Goal: Transaction & Acquisition: Download file/media

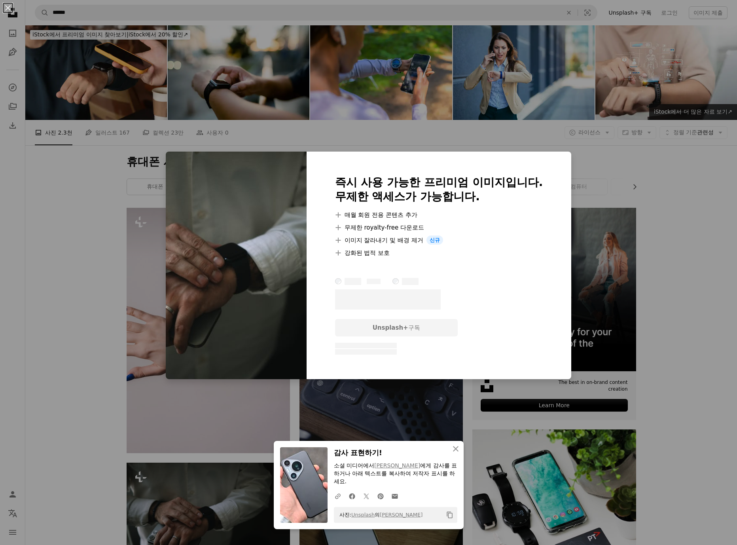
scroll to position [316, 0]
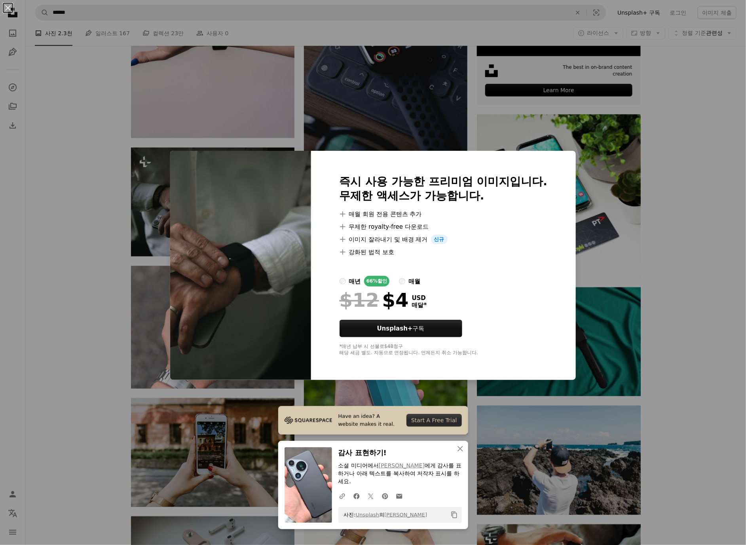
click at [699, 294] on div "An X shape Have an idea? A website makes it real. Start A Free Trial An X shape…" at bounding box center [373, 272] width 746 height 545
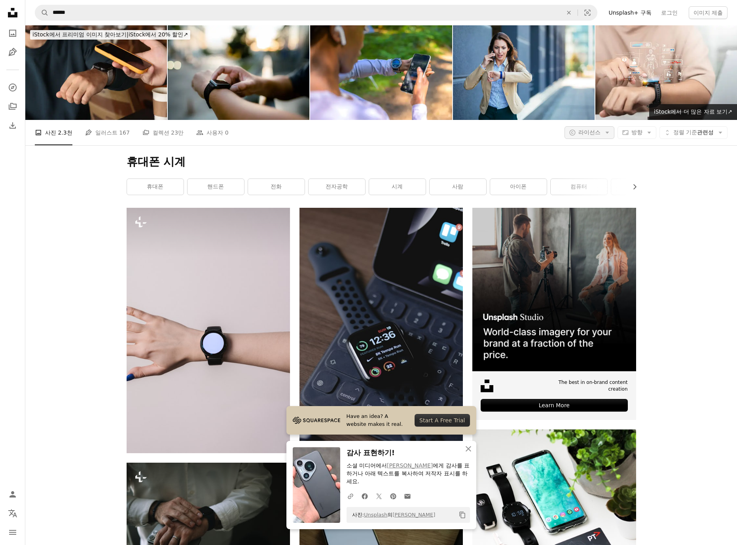
click at [584, 133] on span "라이선스" at bounding box center [589, 132] width 22 height 6
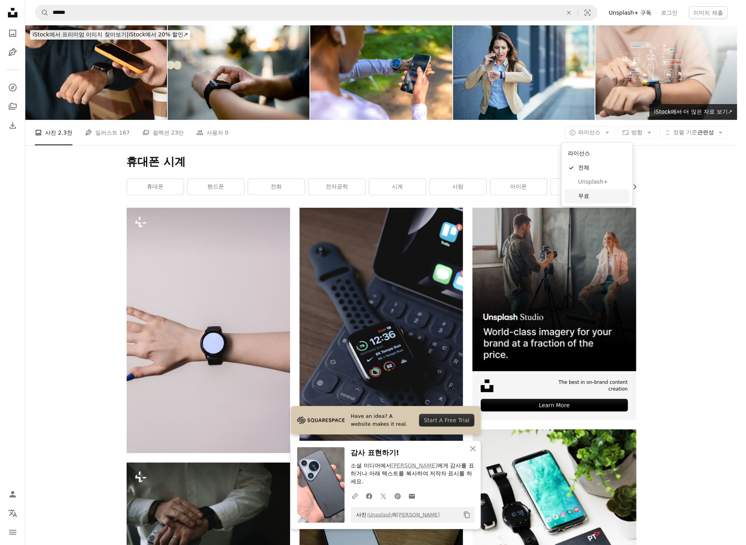
click at [585, 197] on span "무료" at bounding box center [602, 196] width 48 height 8
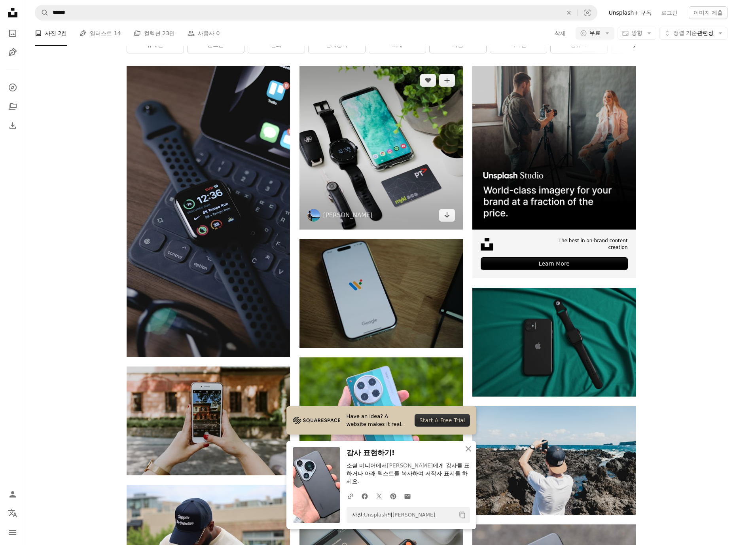
scroll to position [158, 0]
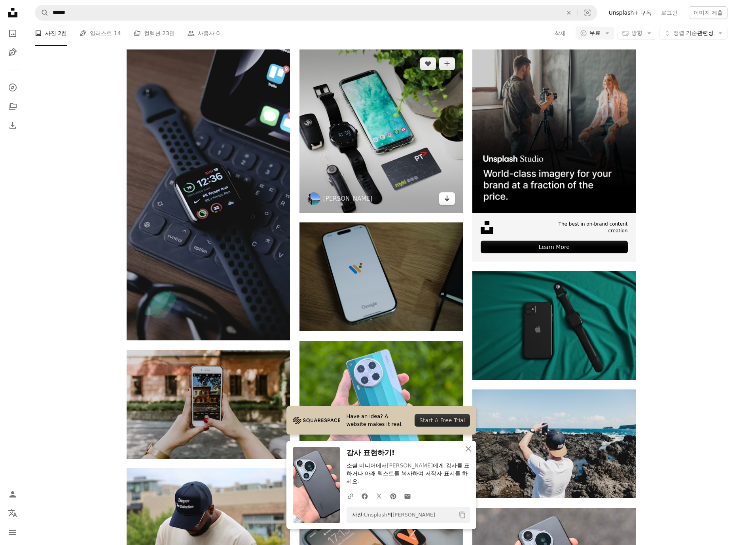
click at [449, 196] on icon "Arrow pointing down" at bounding box center [447, 197] width 6 height 9
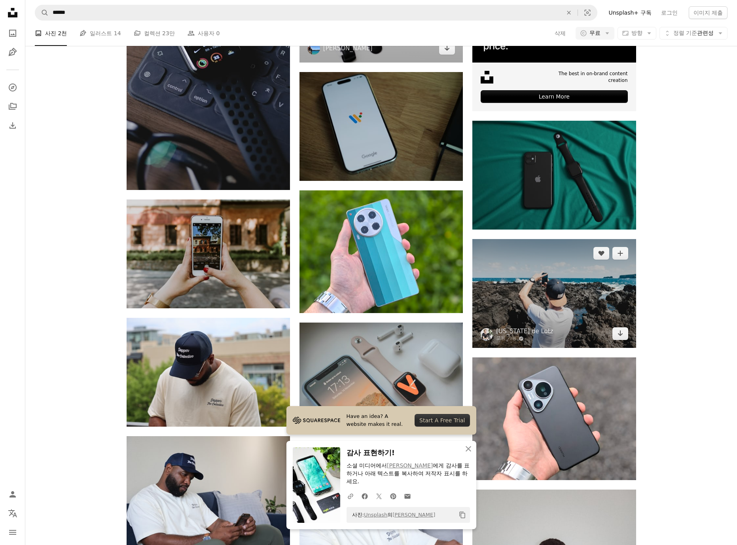
scroll to position [316, 0]
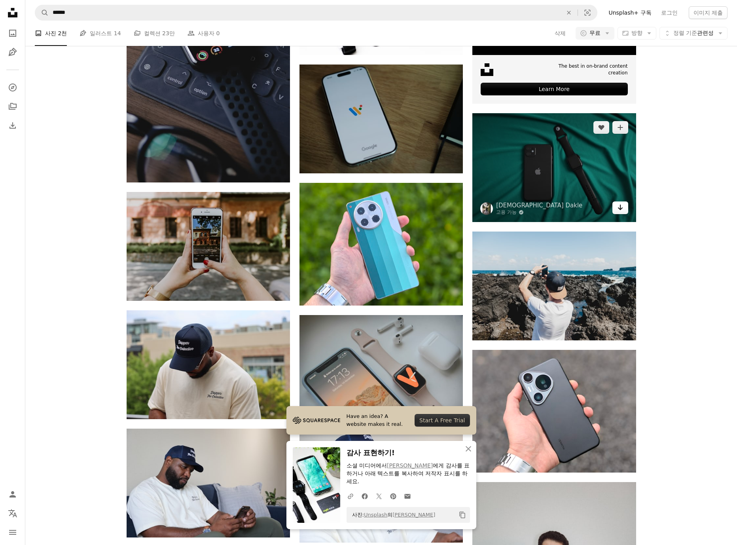
click at [619, 208] on icon "Arrow pointing down" at bounding box center [620, 207] width 6 height 9
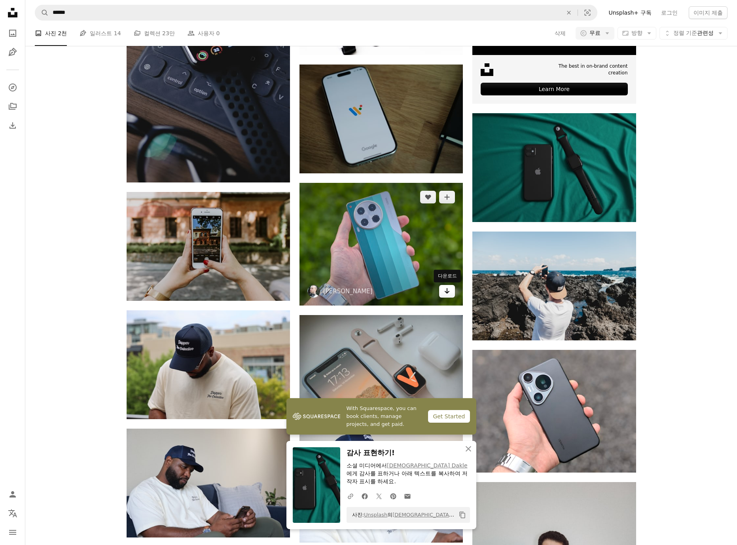
click at [450, 292] on link "Arrow pointing down" at bounding box center [447, 291] width 16 height 13
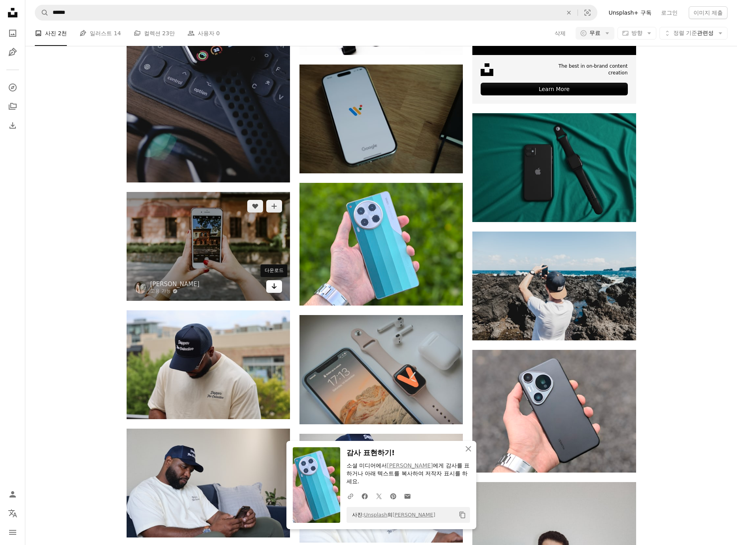
click at [275, 288] on icon "Arrow pointing down" at bounding box center [274, 285] width 6 height 9
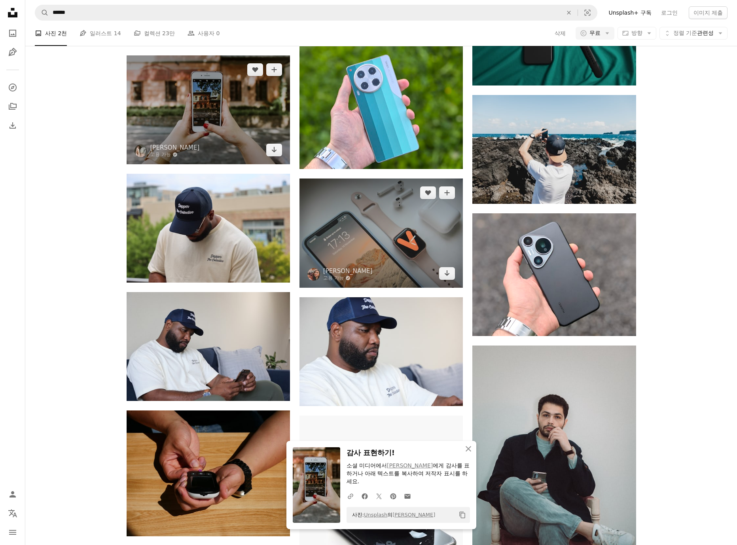
scroll to position [475, 0]
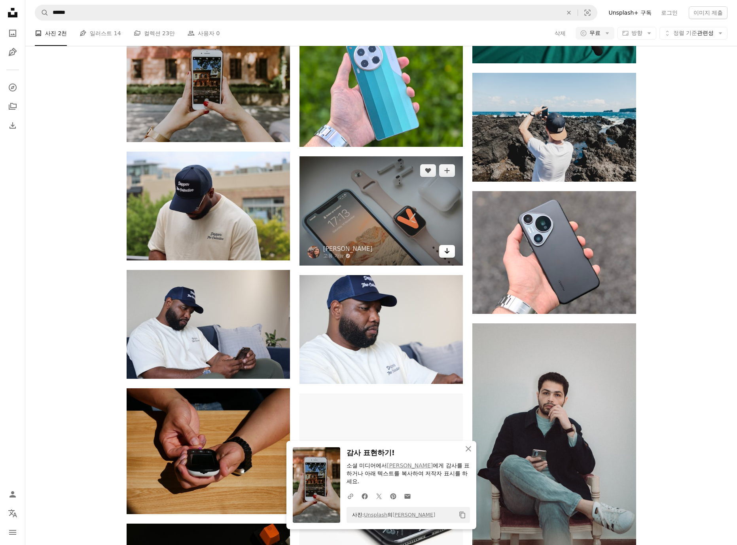
click at [450, 253] on icon "Arrow pointing down" at bounding box center [447, 250] width 6 height 9
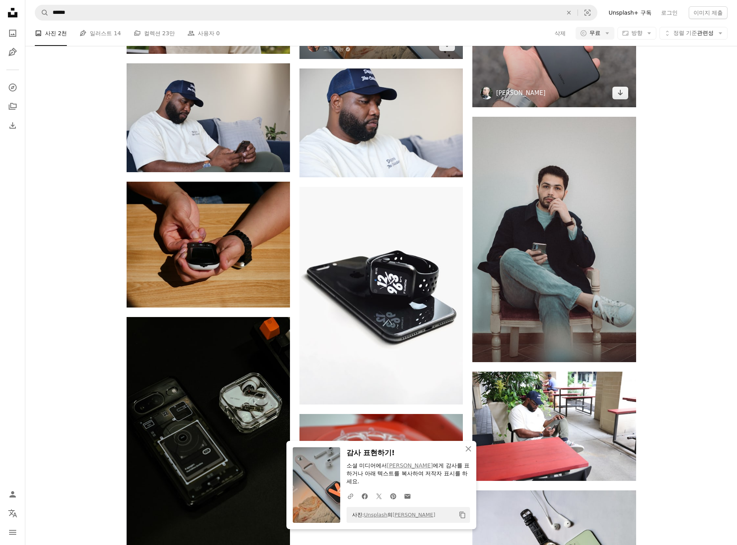
scroll to position [791, 0]
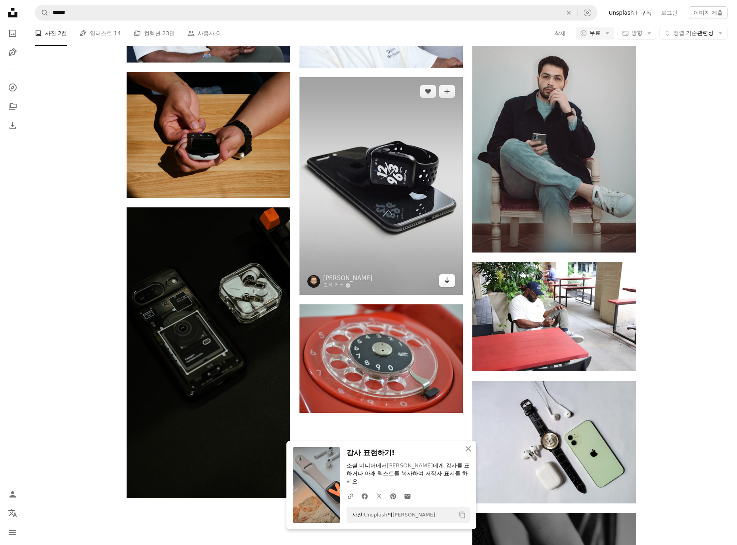
click at [451, 277] on link "Arrow pointing down" at bounding box center [447, 280] width 16 height 13
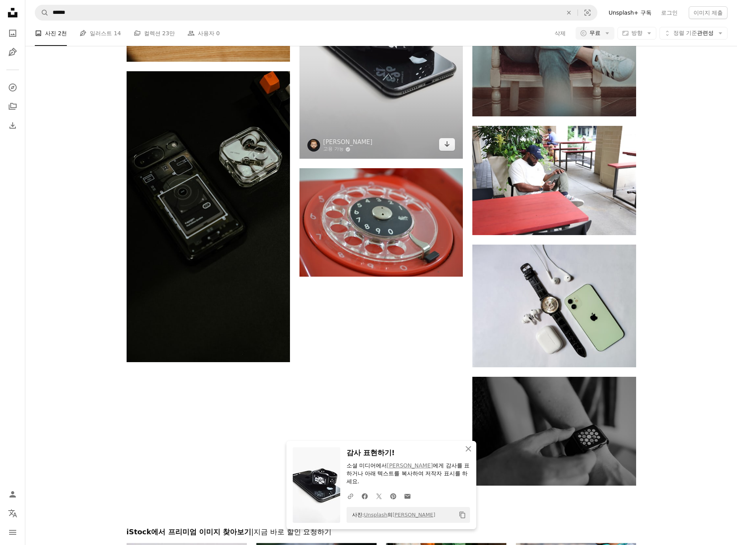
scroll to position [949, 0]
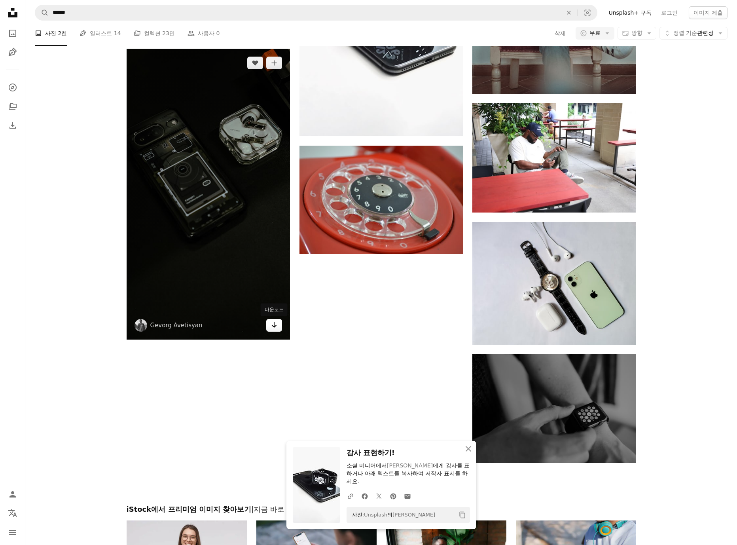
click at [275, 328] on icon "Arrow pointing down" at bounding box center [274, 324] width 6 height 9
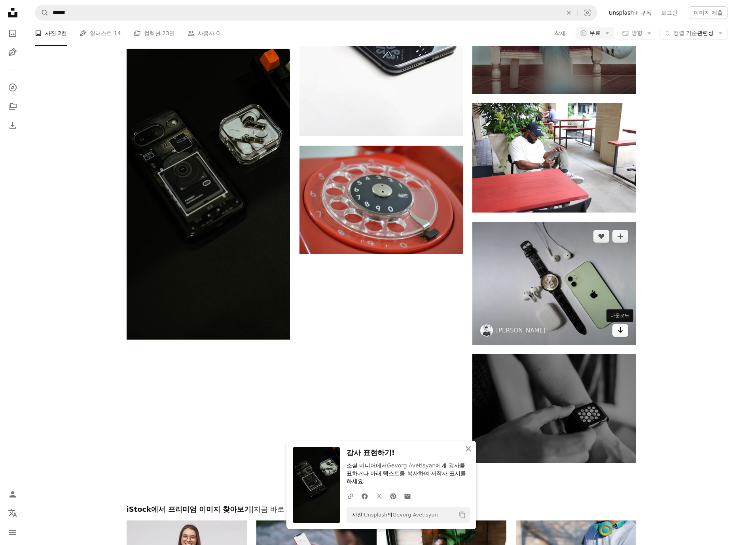
click at [618, 333] on icon "Arrow pointing down" at bounding box center [620, 329] width 6 height 9
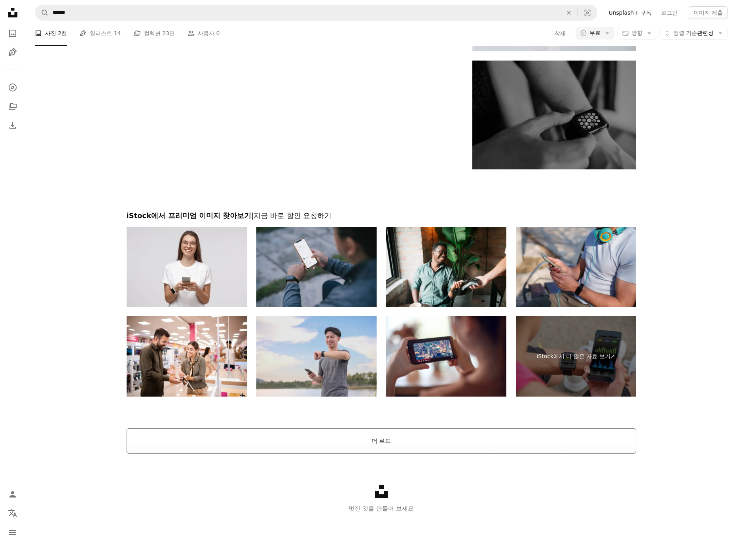
click at [479, 440] on button "더 로드" at bounding box center [382, 440] width 510 height 25
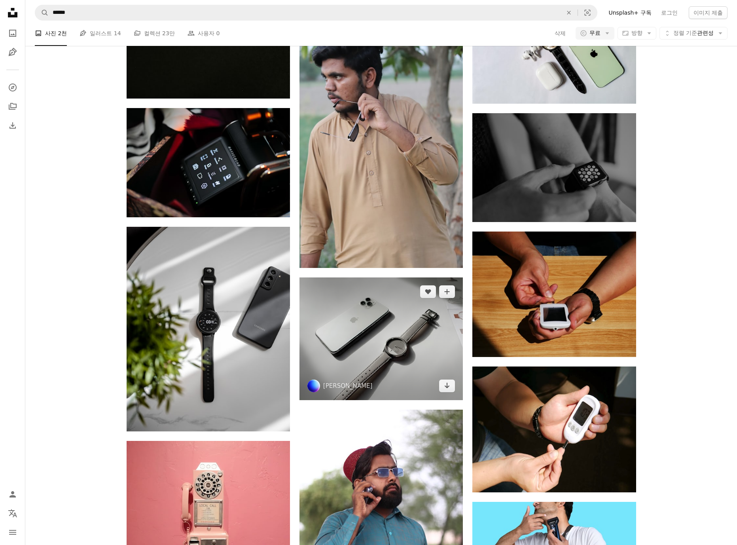
scroll to position [1213, 0]
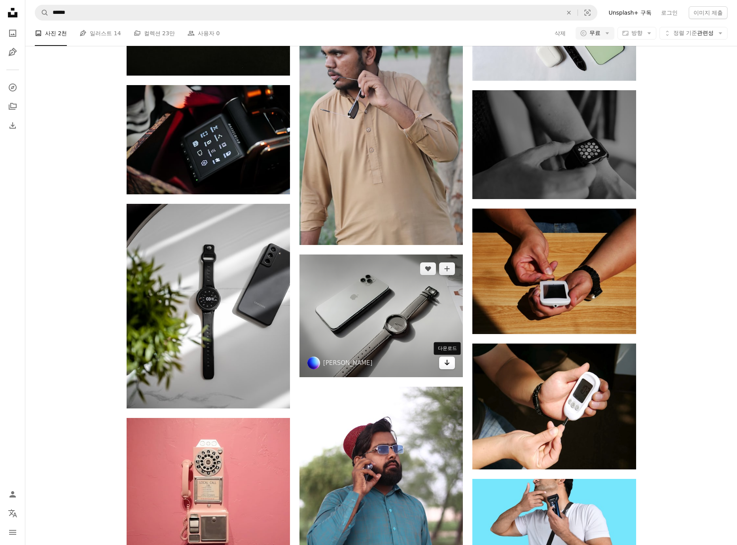
click at [447, 363] on icon "다운로드" at bounding box center [447, 363] width 5 height 6
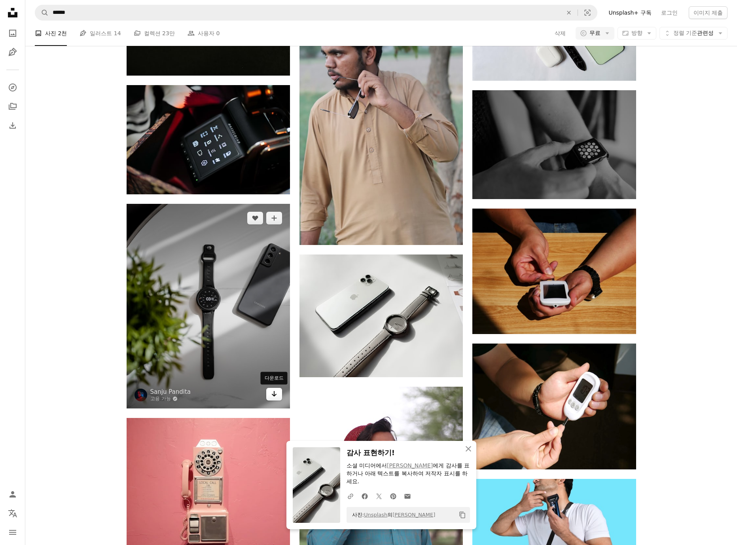
click at [274, 395] on icon "다운로드" at bounding box center [274, 394] width 5 height 6
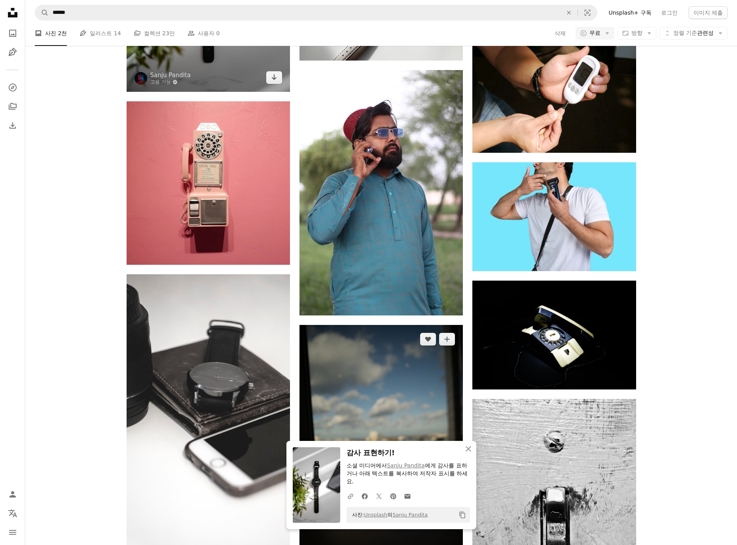
scroll to position [1688, 0]
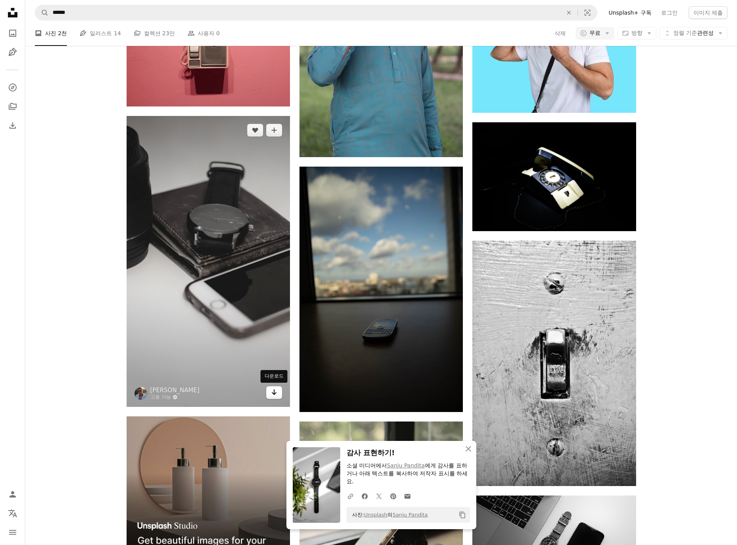
click at [272, 392] on icon "다운로드" at bounding box center [274, 392] width 5 height 6
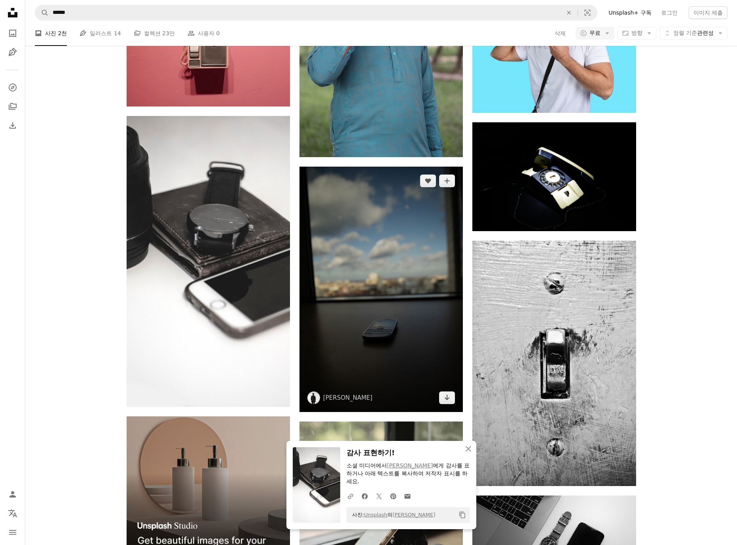
click at [445, 405] on img at bounding box center [380, 289] width 163 height 245
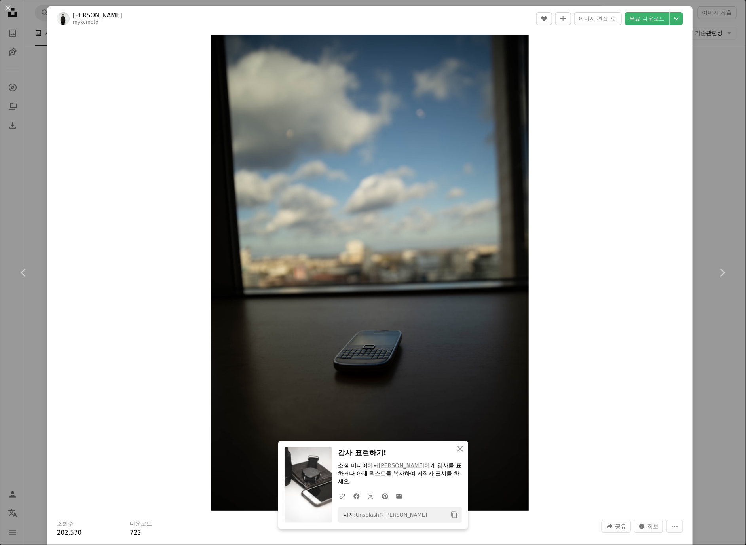
drag, startPoint x: 717, startPoint y: 423, endPoint x: 712, endPoint y: 423, distance: 4.7
click at [717, 423] on div "An X shape Chevron left Chevron right An X shape 닫기 감사 표현하기! 소셜 미디어에서 [PERSON_N…" at bounding box center [373, 272] width 746 height 545
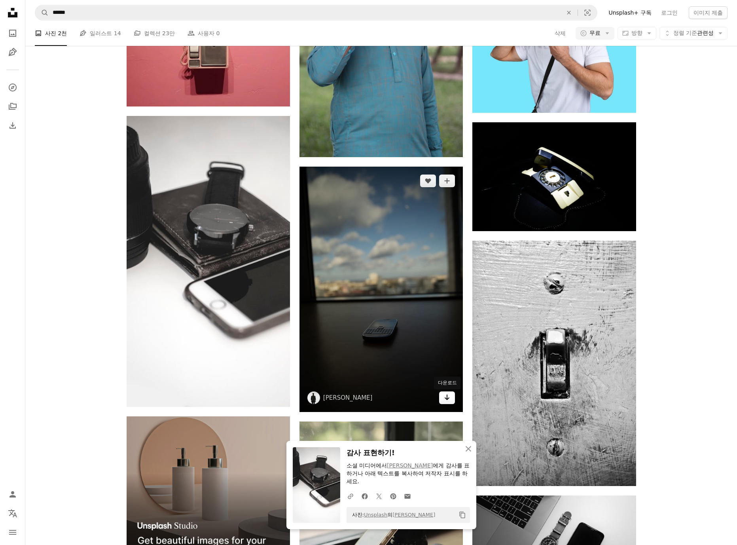
click at [450, 398] on icon "Arrow pointing down" at bounding box center [447, 396] width 6 height 9
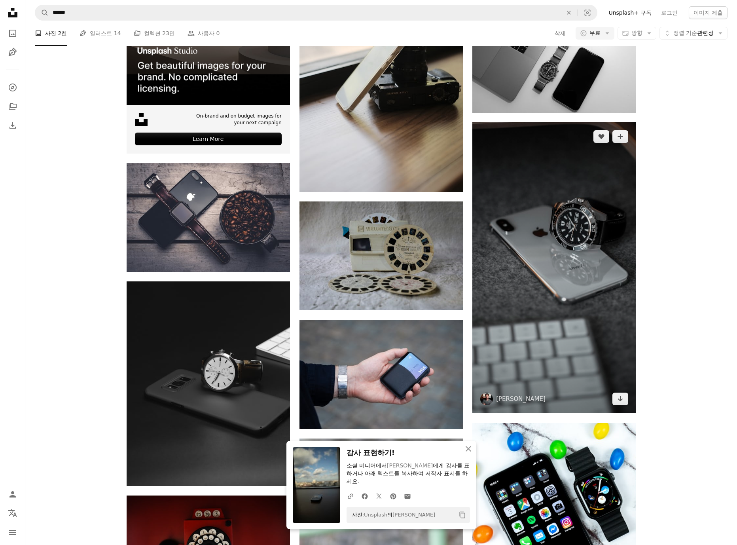
scroll to position [2004, 0]
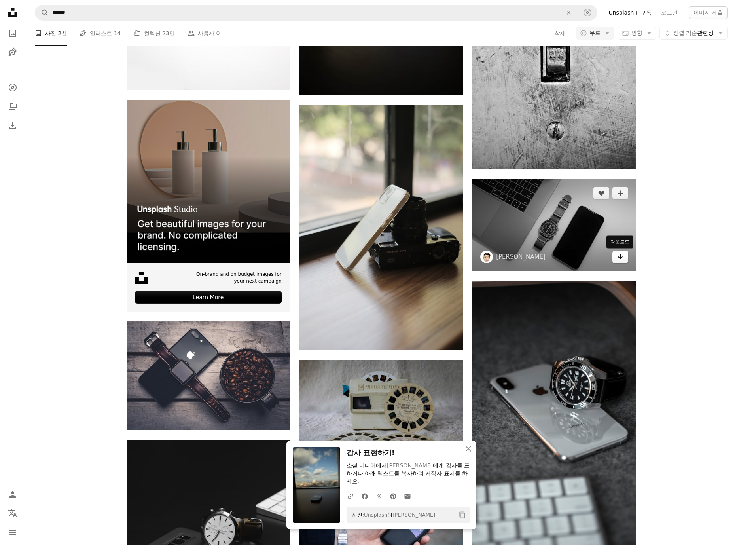
click at [616, 259] on link "Arrow pointing down" at bounding box center [620, 256] width 16 height 13
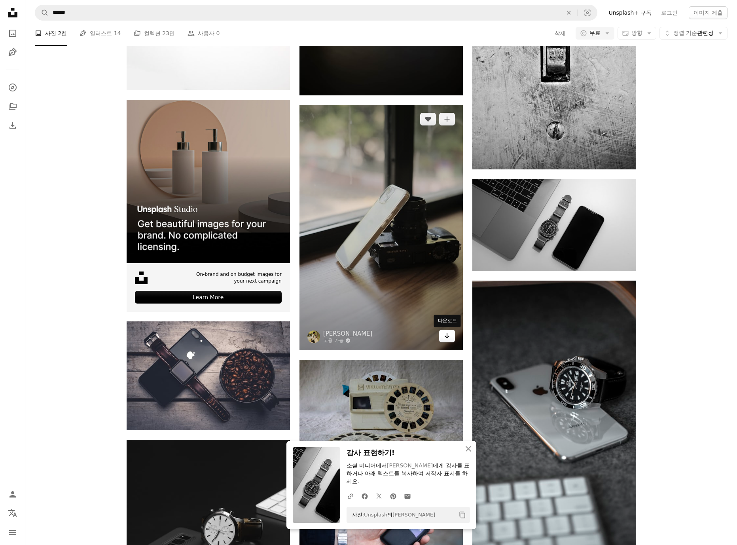
click at [444, 336] on icon "Arrow pointing down" at bounding box center [447, 335] width 6 height 9
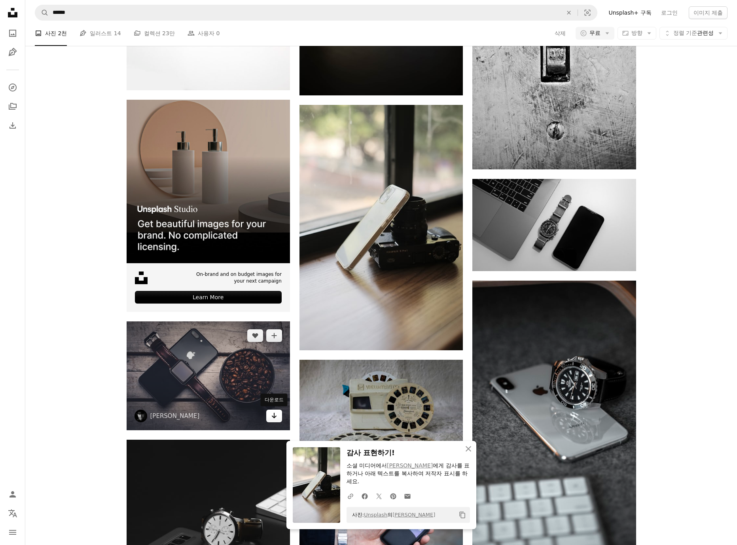
click at [269, 416] on link "Arrow pointing down" at bounding box center [274, 415] width 16 height 13
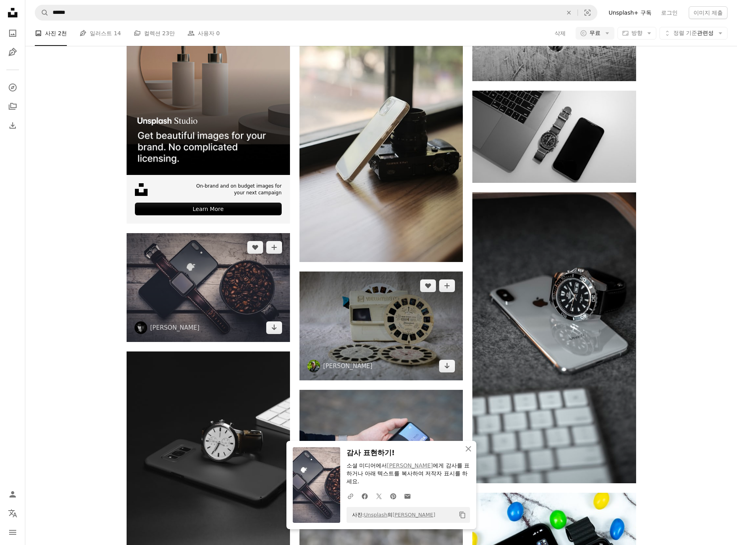
scroll to position [2163, 0]
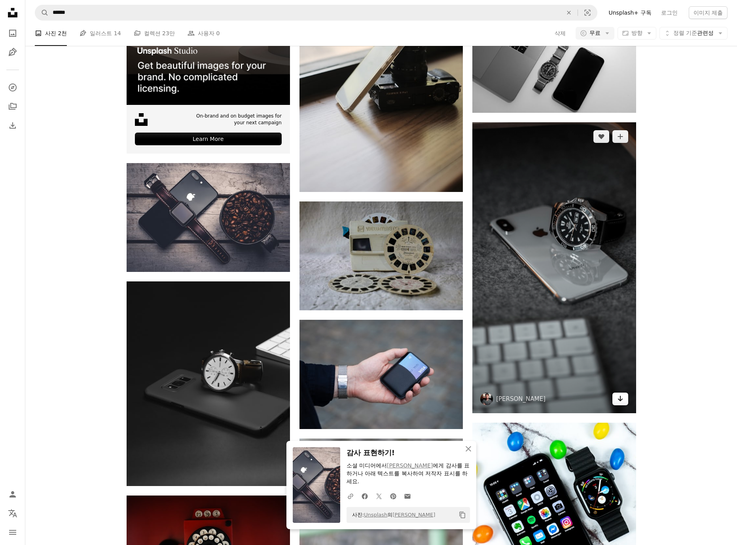
drag, startPoint x: 626, startPoint y: 397, endPoint x: 576, endPoint y: 388, distance: 51.0
click at [626, 397] on link "Arrow pointing down" at bounding box center [620, 398] width 16 height 13
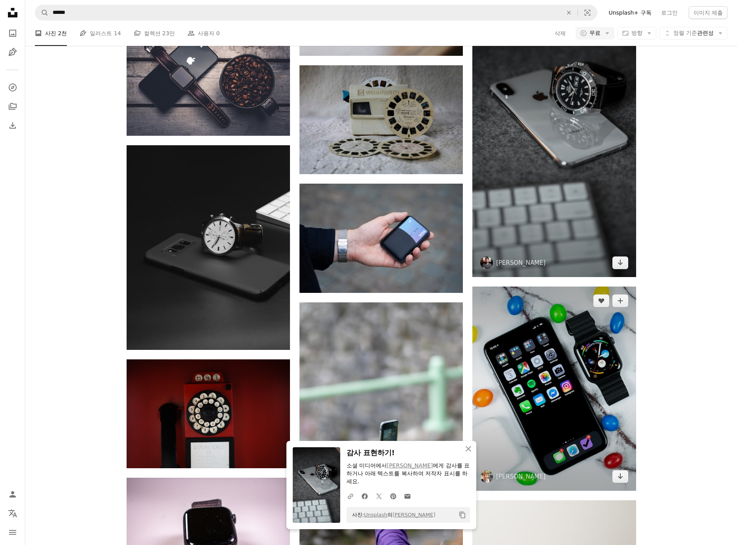
scroll to position [2321, 0]
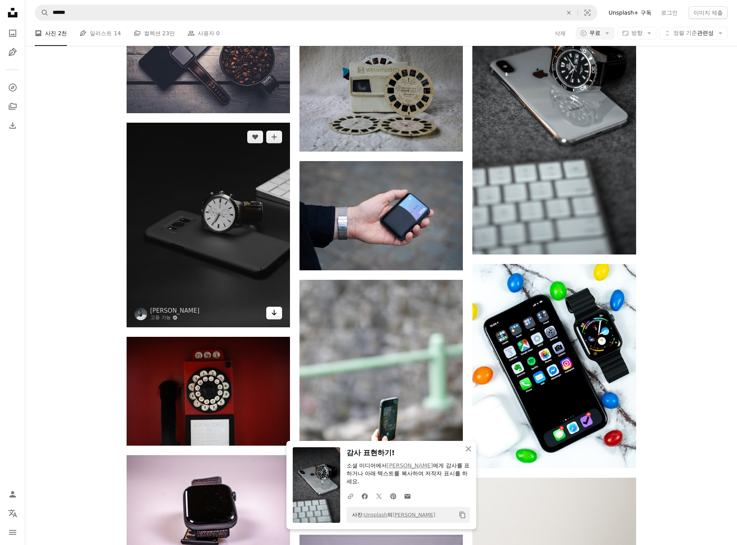
click at [275, 309] on icon "Arrow pointing down" at bounding box center [274, 312] width 6 height 9
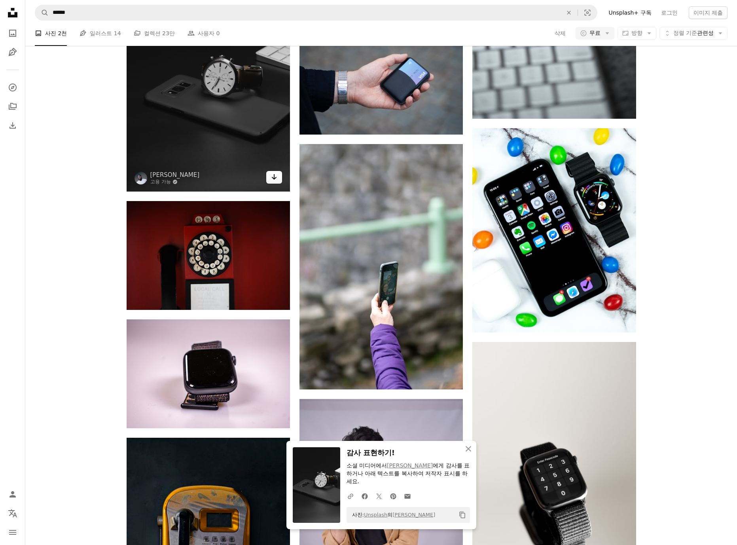
scroll to position [2479, 0]
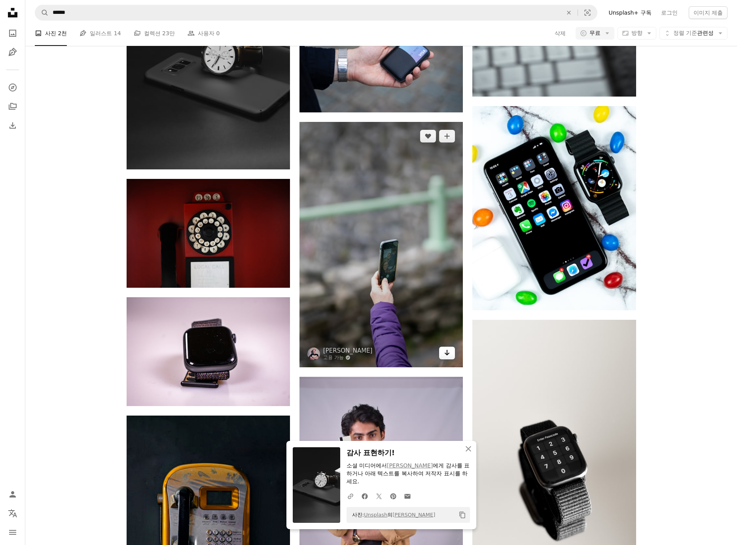
click at [449, 352] on icon "Arrow pointing down" at bounding box center [447, 352] width 6 height 9
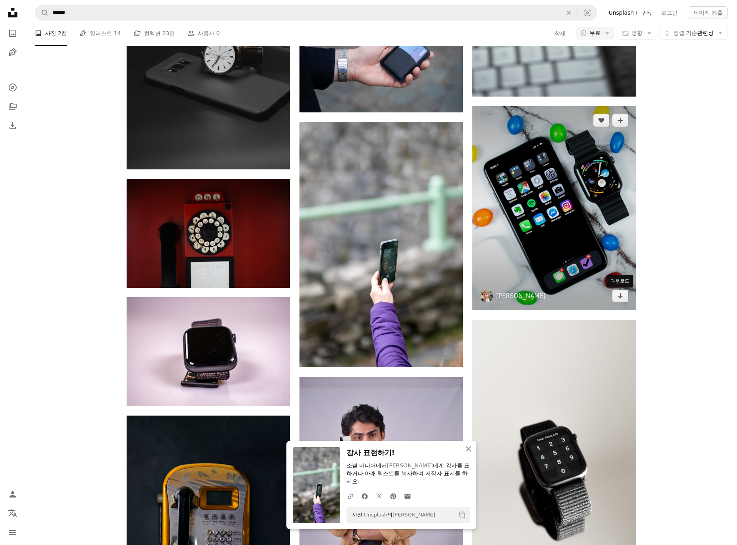
drag, startPoint x: 619, startPoint y: 297, endPoint x: 549, endPoint y: 297, distance: 69.2
click at [619, 297] on icon "Arrow pointing down" at bounding box center [620, 295] width 6 height 9
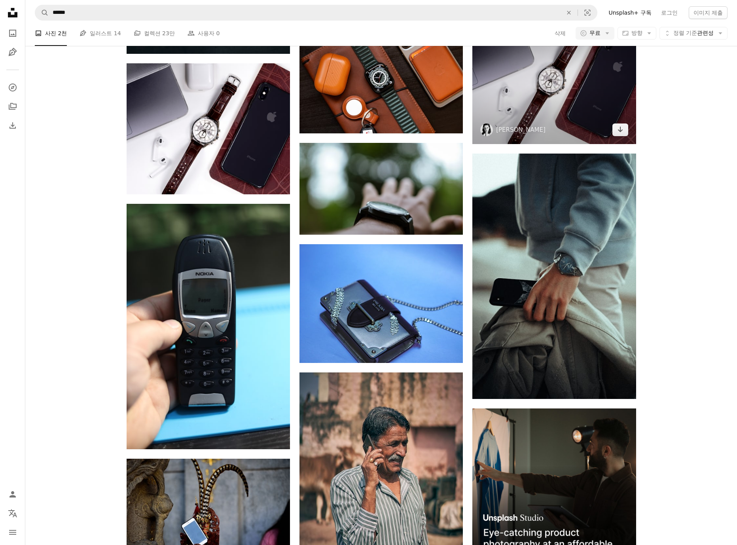
scroll to position [3112, 0]
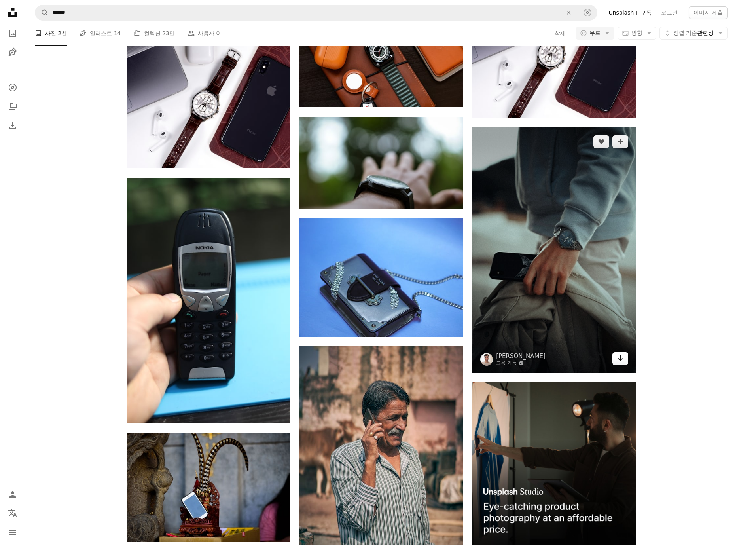
click at [623, 357] on link "Arrow pointing down" at bounding box center [620, 358] width 16 height 13
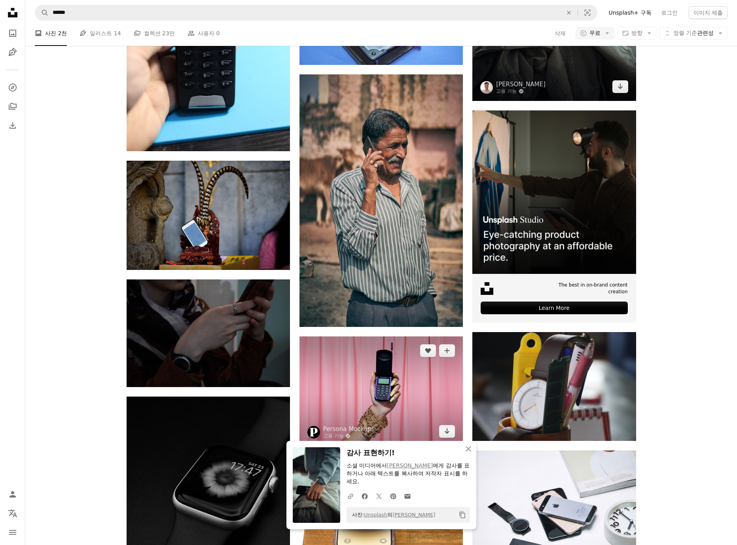
scroll to position [3429, 0]
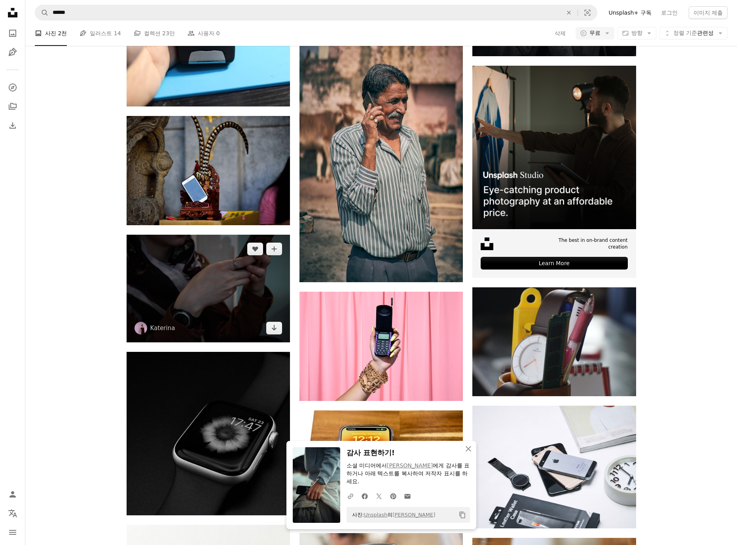
click at [280, 325] on link "Arrow pointing down" at bounding box center [274, 328] width 16 height 13
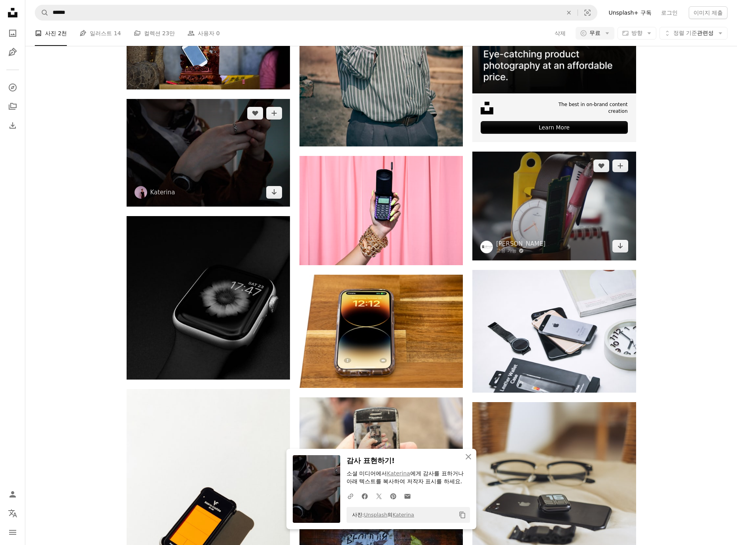
scroll to position [3587, 0]
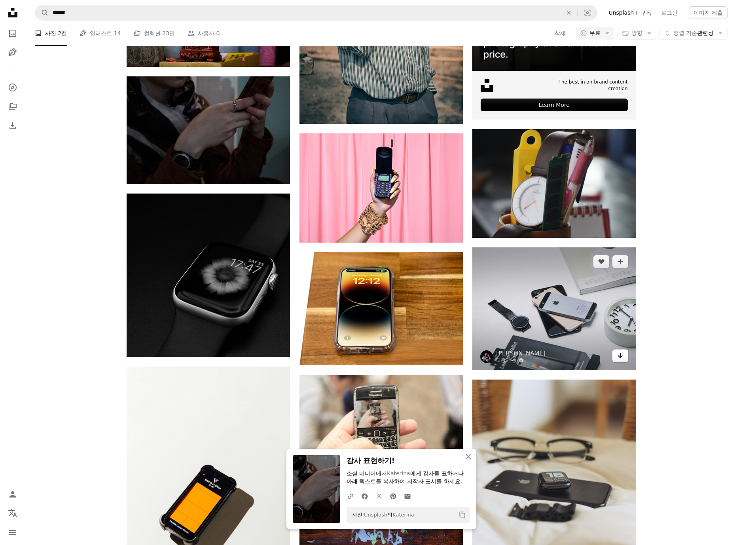
click at [621, 355] on icon "Arrow pointing down" at bounding box center [620, 354] width 6 height 9
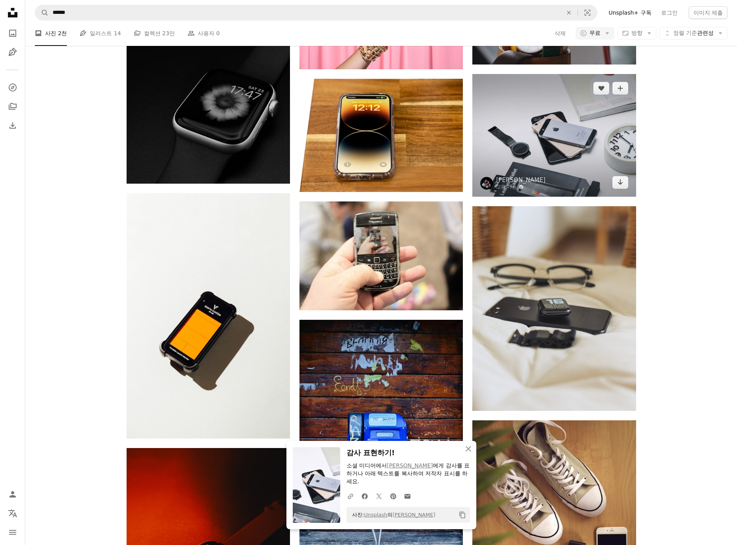
scroll to position [3903, 0]
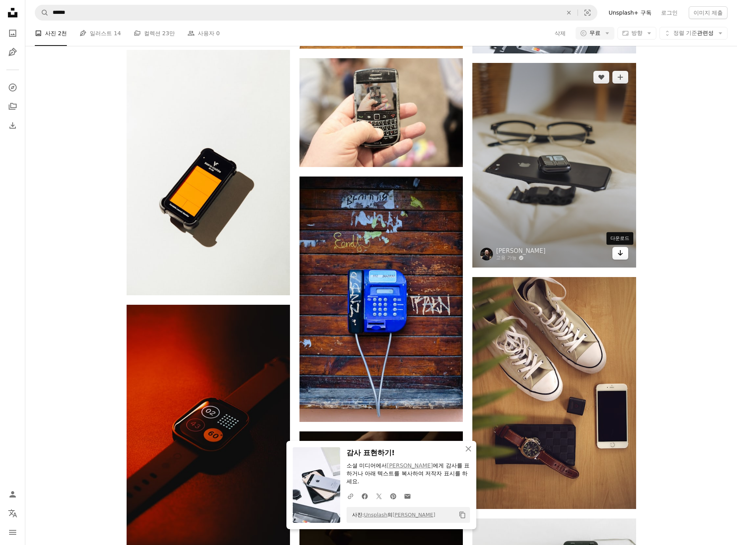
click at [617, 253] on icon "Arrow pointing down" at bounding box center [620, 252] width 6 height 9
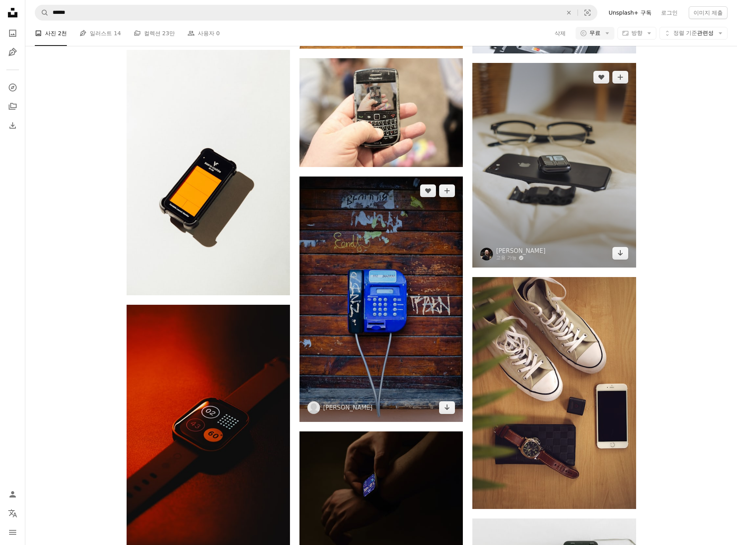
scroll to position [4062, 0]
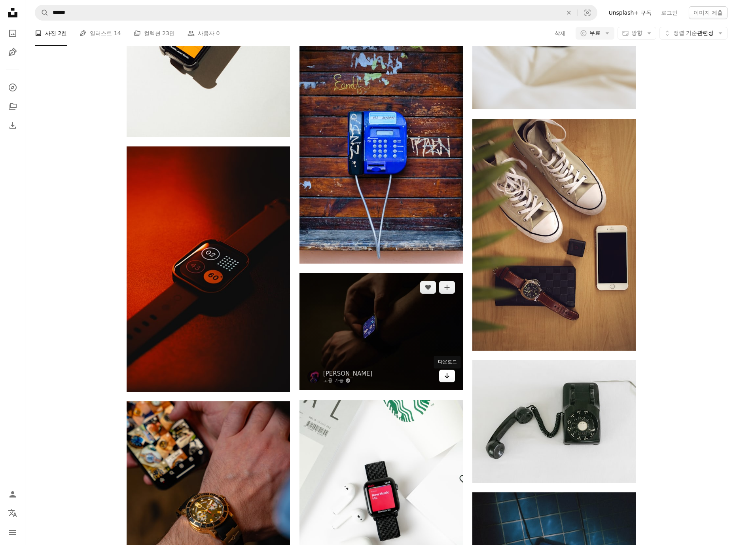
click at [451, 381] on link "Arrow pointing down" at bounding box center [447, 375] width 16 height 13
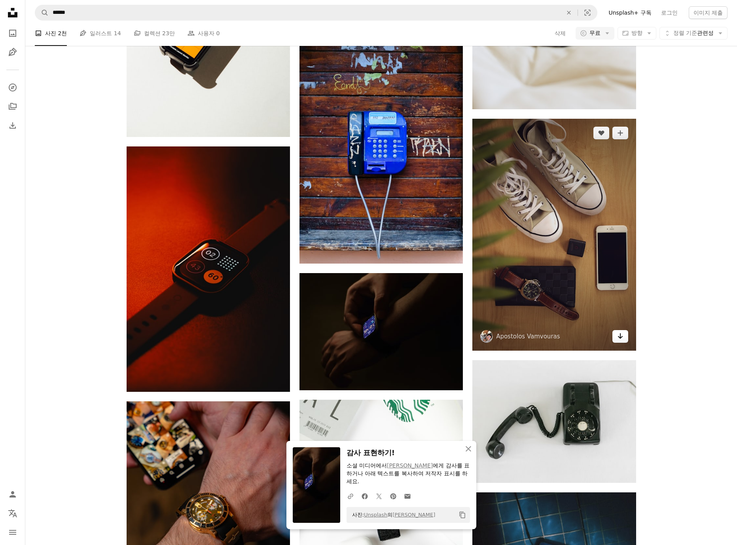
click at [618, 336] on icon "Arrow pointing down" at bounding box center [620, 335] width 6 height 9
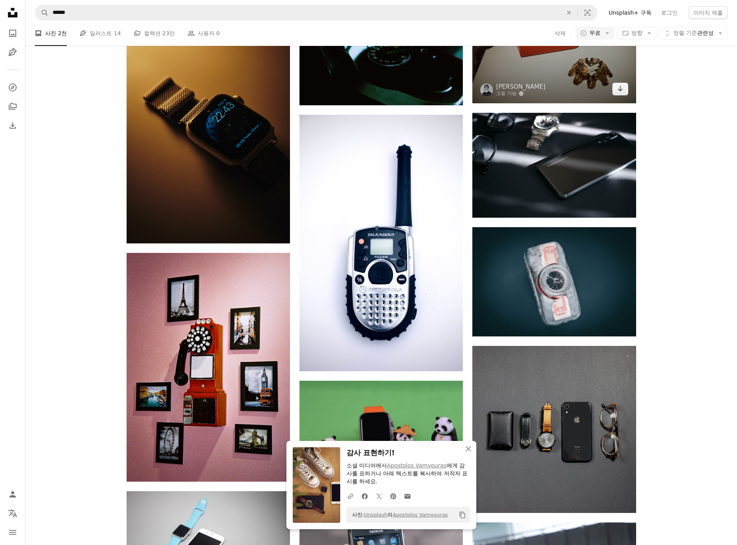
scroll to position [4695, 0]
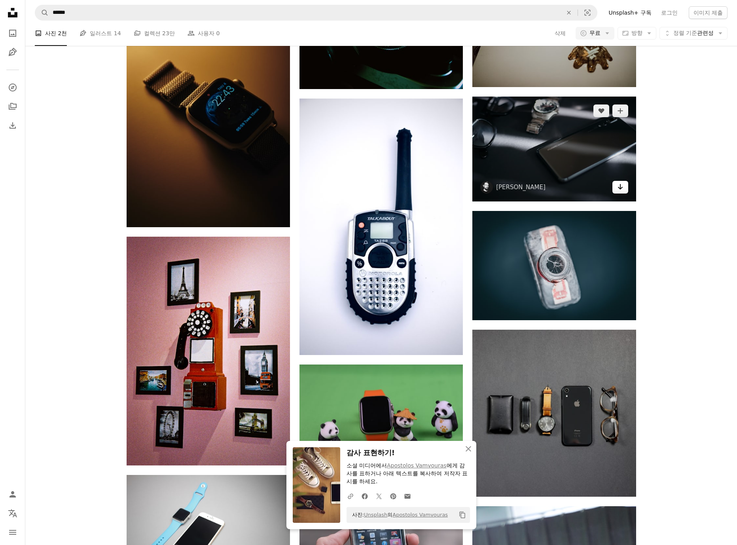
click at [623, 186] on link "Arrow pointing down" at bounding box center [620, 187] width 16 height 13
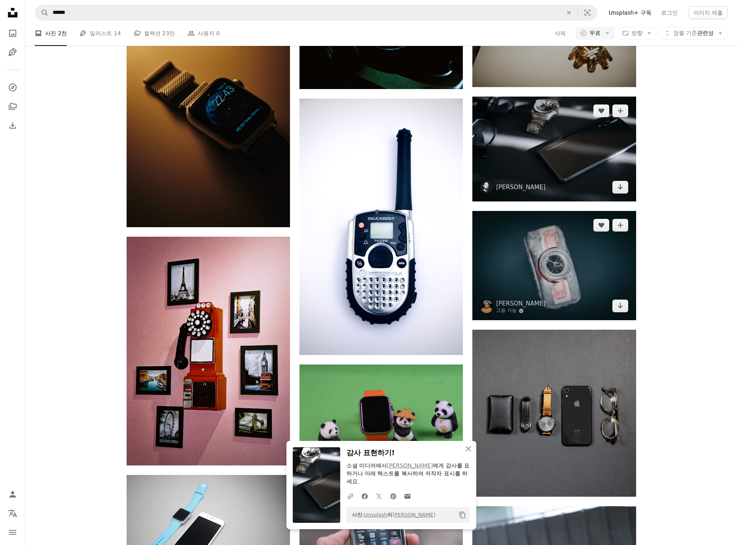
scroll to position [4853, 0]
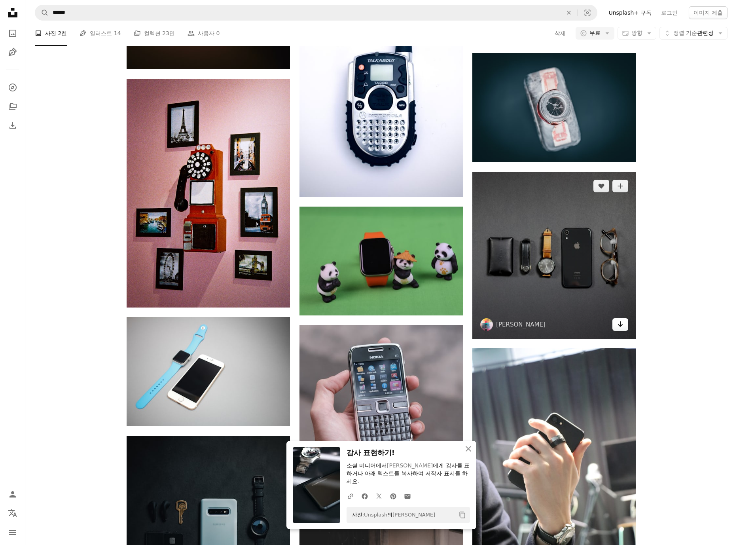
click at [619, 321] on icon "Arrow pointing down" at bounding box center [620, 323] width 6 height 9
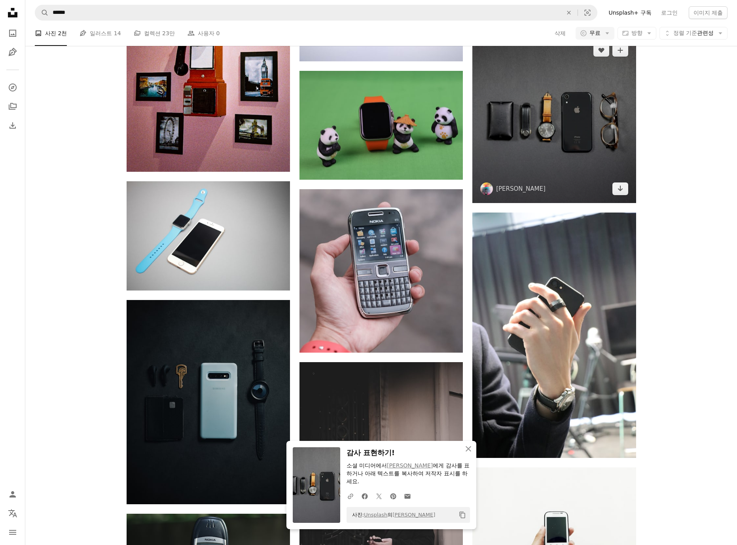
scroll to position [5011, 0]
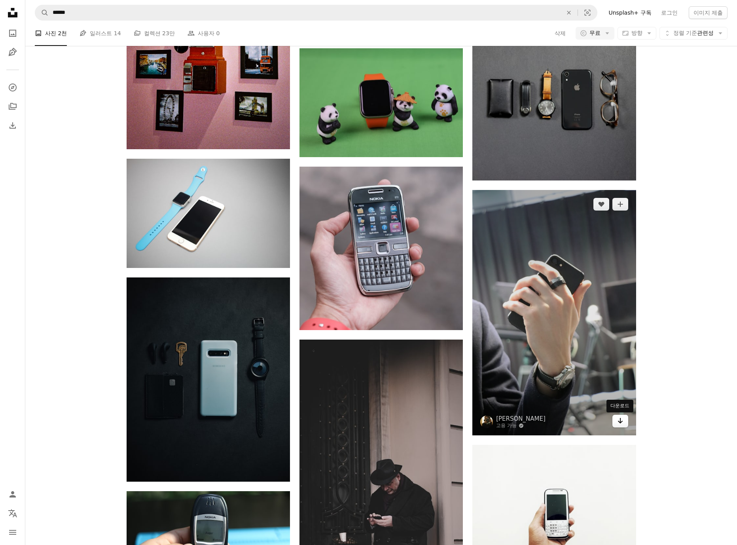
click at [624, 423] on link "Arrow pointing down" at bounding box center [620, 421] width 16 height 13
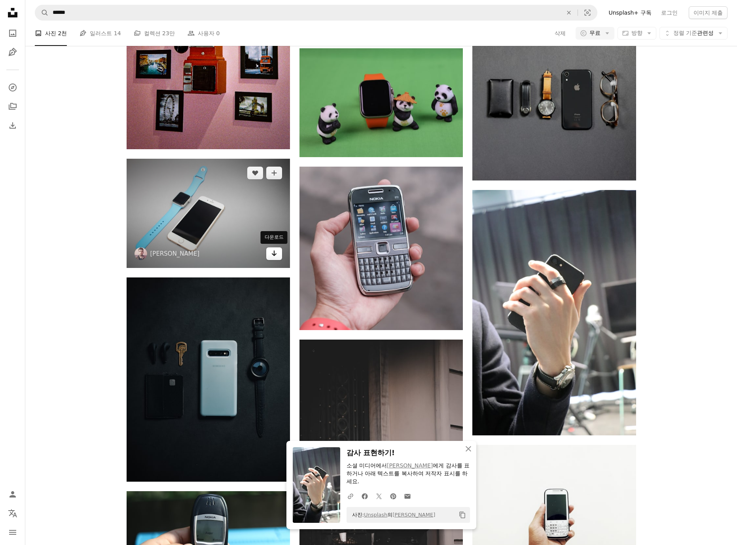
click at [272, 253] on icon "Arrow pointing down" at bounding box center [274, 252] width 6 height 9
